Goal: Task Accomplishment & Management: Complete application form

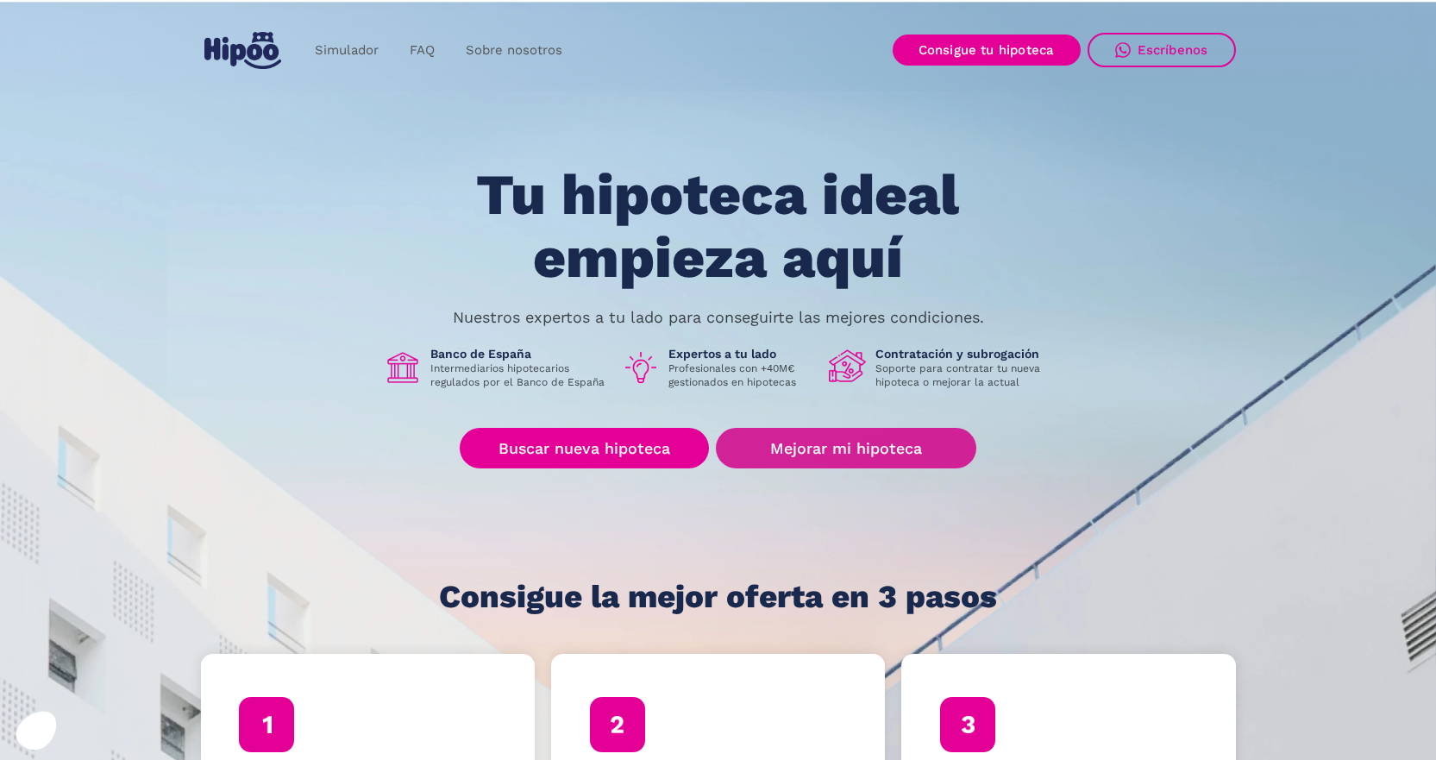
click at [883, 424] on div "Tu hipoteca ideal empieza aquí Nuestros expertos a tu lado para conseguirte las…" at bounding box center [718, 389] width 1035 height 450
click at [875, 439] on link "Mejorar mi hipoteca" at bounding box center [846, 448] width 260 height 41
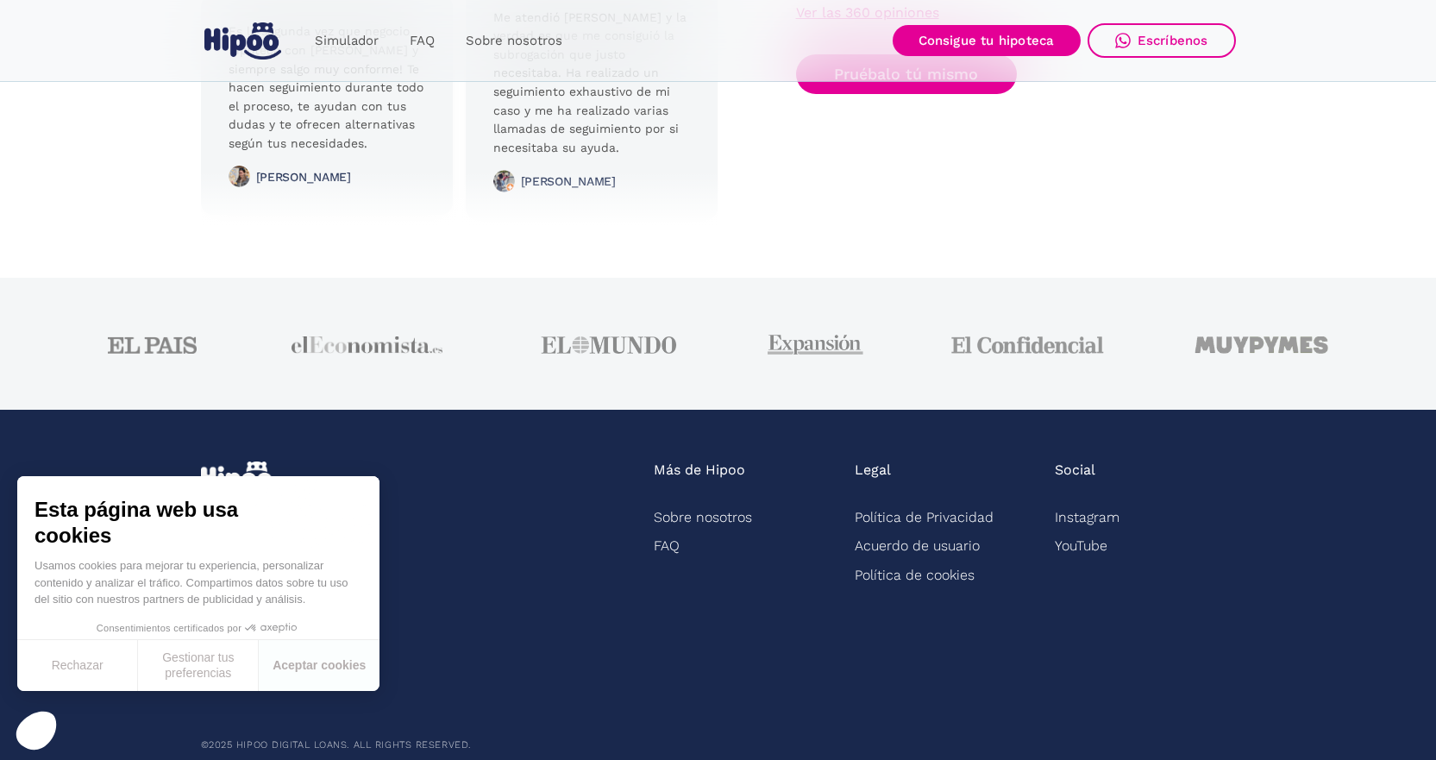
scroll to position [4330, 0]
